Goal: Task Accomplishment & Management: Manage account settings

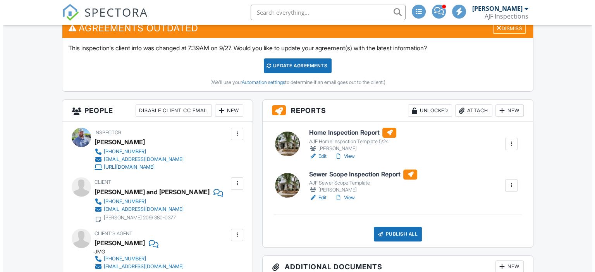
scroll to position [233, 0]
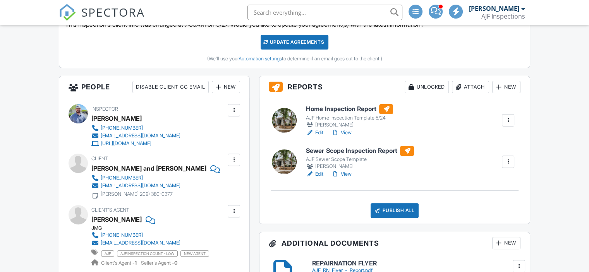
click at [470, 86] on div "Attach" at bounding box center [470, 87] width 37 height 12
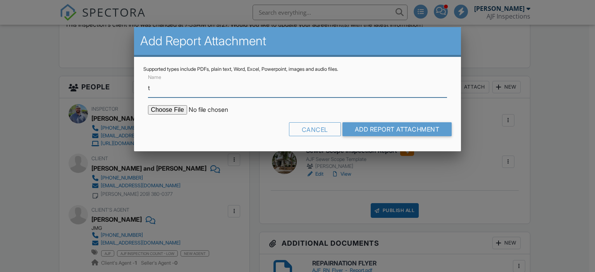
type input "Termite Report"
click at [170, 110] on input "file" at bounding box center [214, 109] width 132 height 9
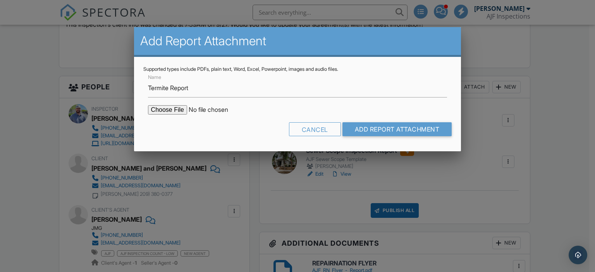
type input "C:\fakepath\Sent_WDIIR Inspection YES Evid.pdf"
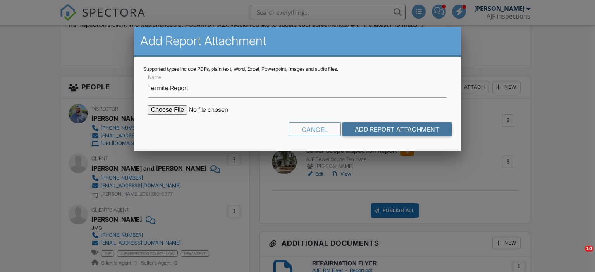
click at [362, 129] on input "Add Report Attachment" at bounding box center [398, 129] width 110 height 14
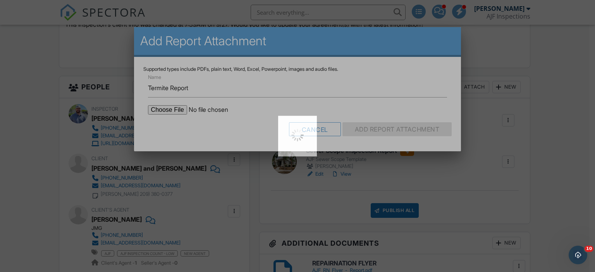
scroll to position [0, 0]
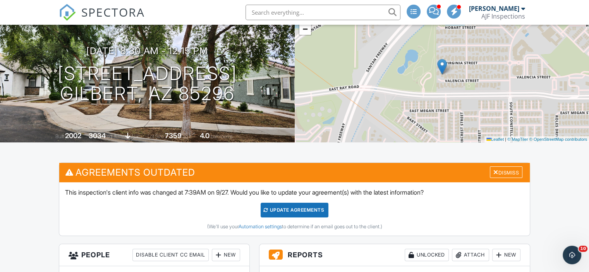
scroll to position [194, 0]
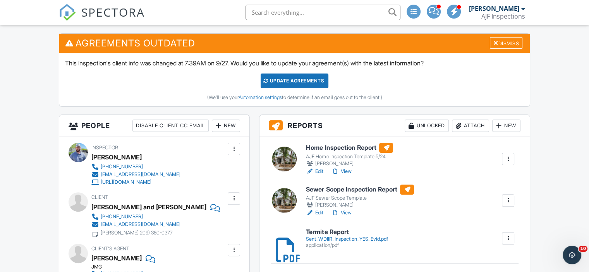
click at [332, 237] on div "Sent_WDIIR_Inspection_YES_Evid.pdf" at bounding box center [347, 239] width 82 height 6
click at [345, 170] on link "View" at bounding box center [341, 172] width 20 height 8
